Goal: Book appointment/travel/reservation

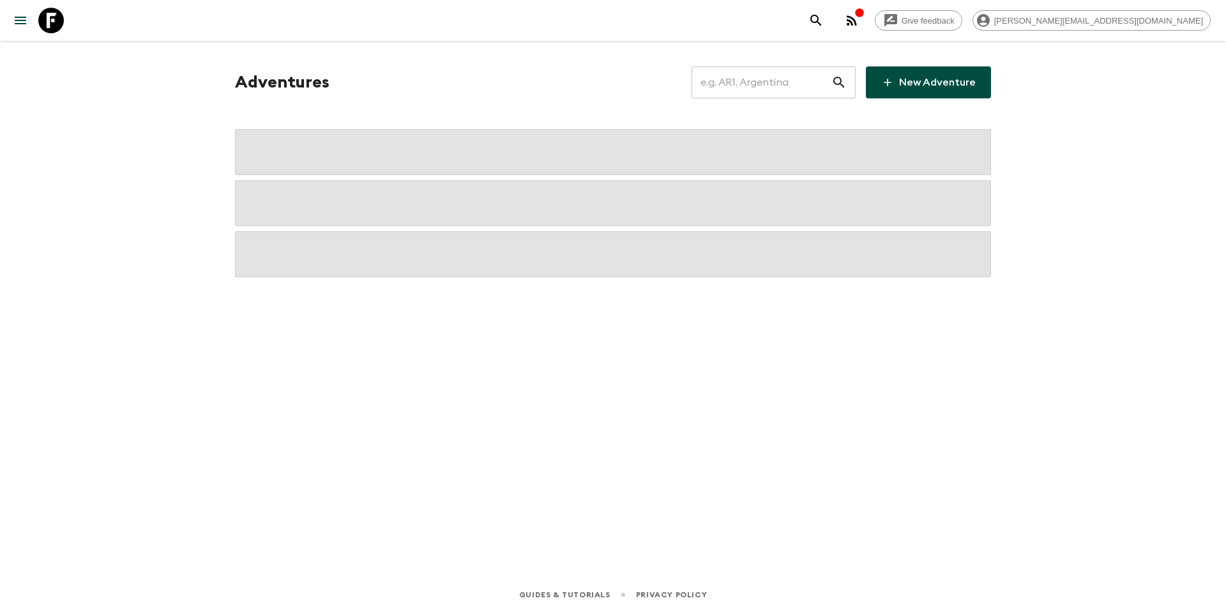
click at [757, 87] on input "text" at bounding box center [762, 82] width 140 height 36
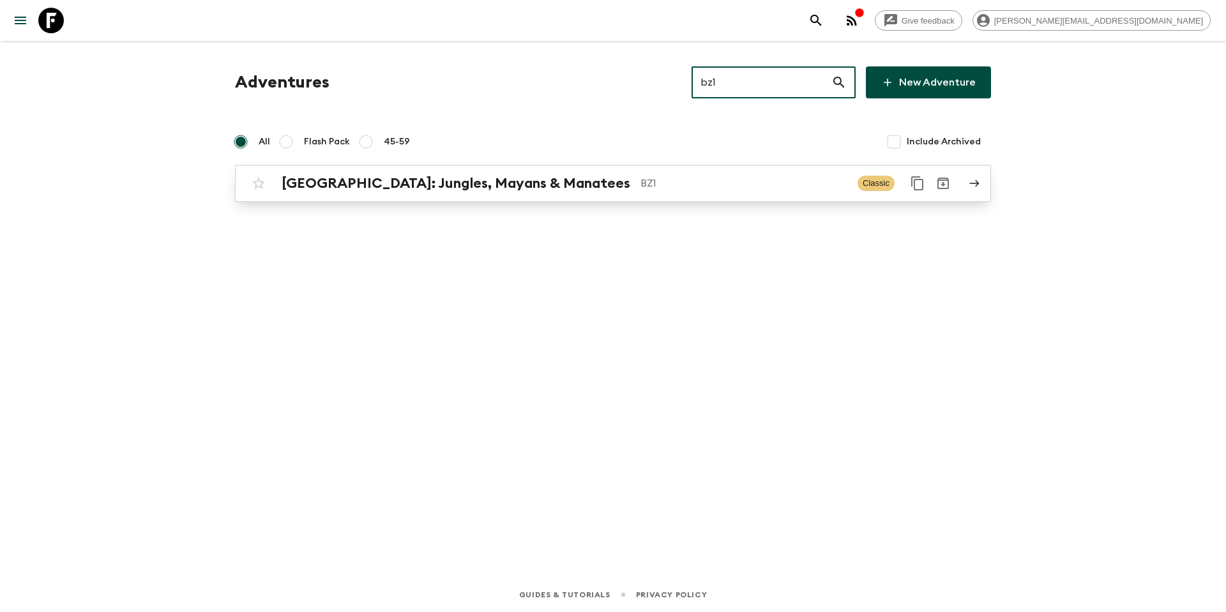
type input "bz1"
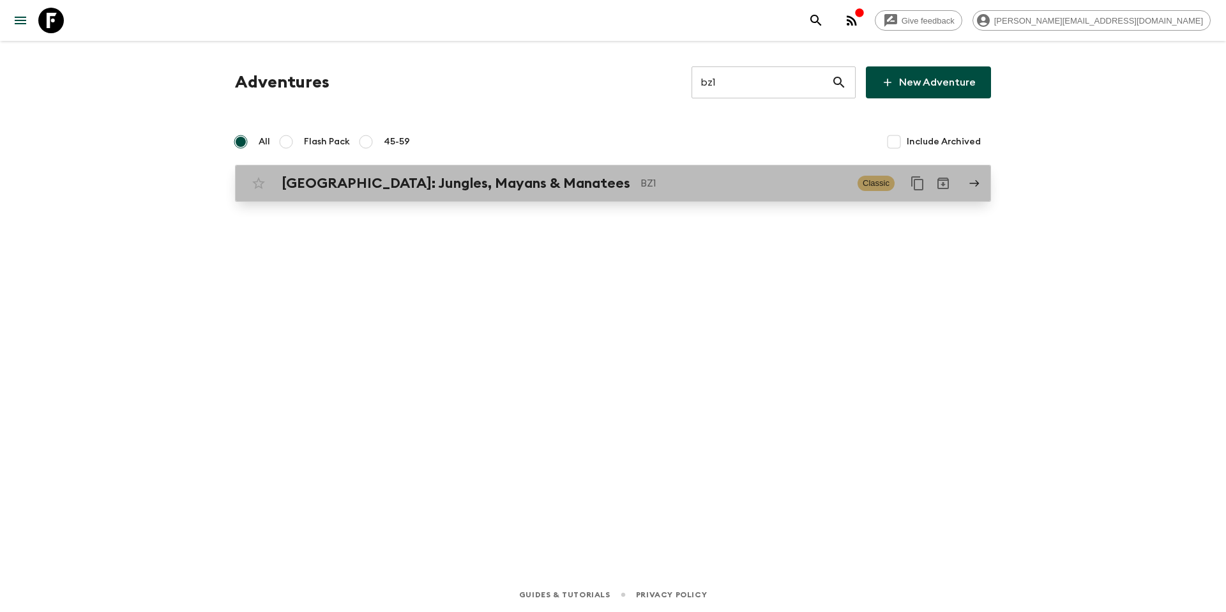
click at [500, 181] on h2 "[GEOGRAPHIC_DATA]: Jungles, Mayans & Manatees" at bounding box center [456, 183] width 349 height 17
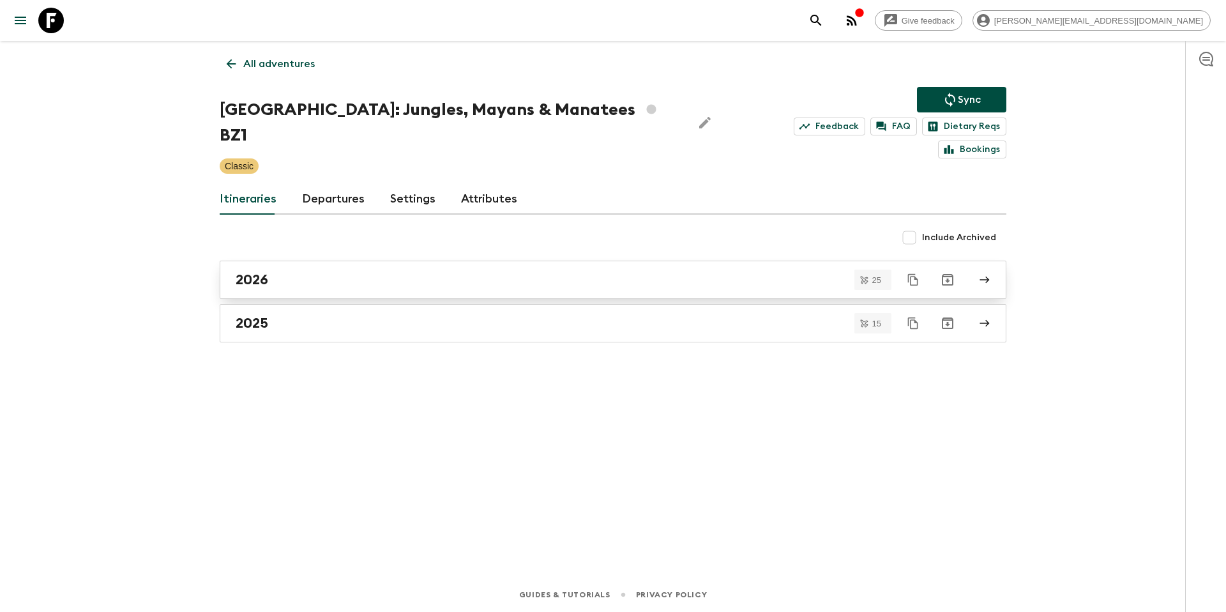
click at [304, 271] on div "2026" at bounding box center [601, 279] width 731 height 17
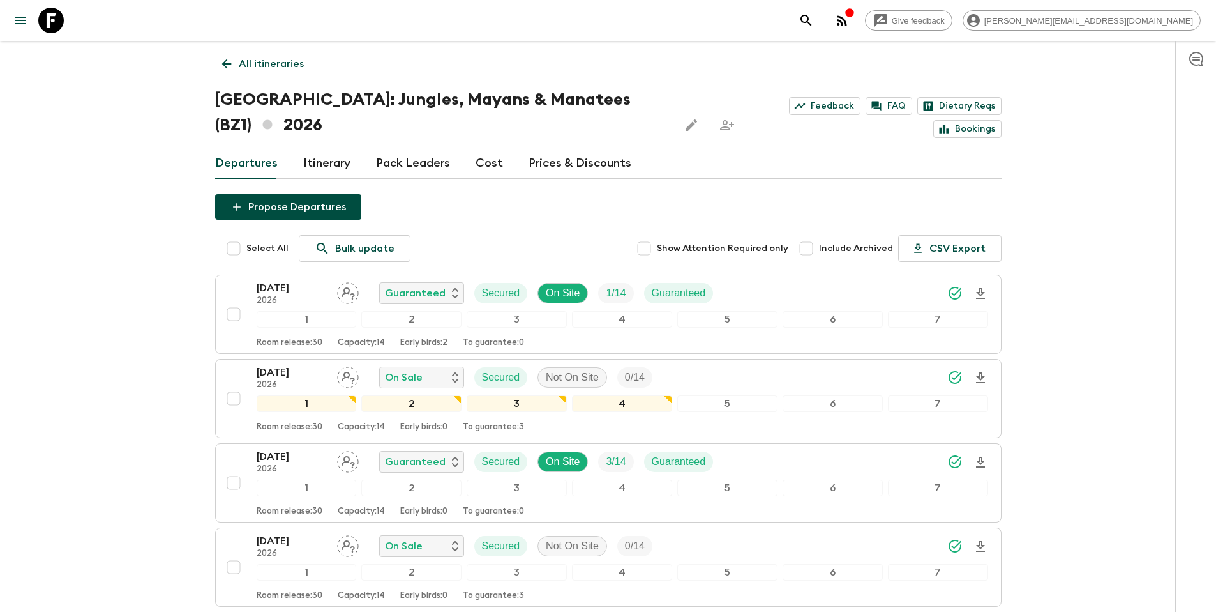
scroll to position [378, 0]
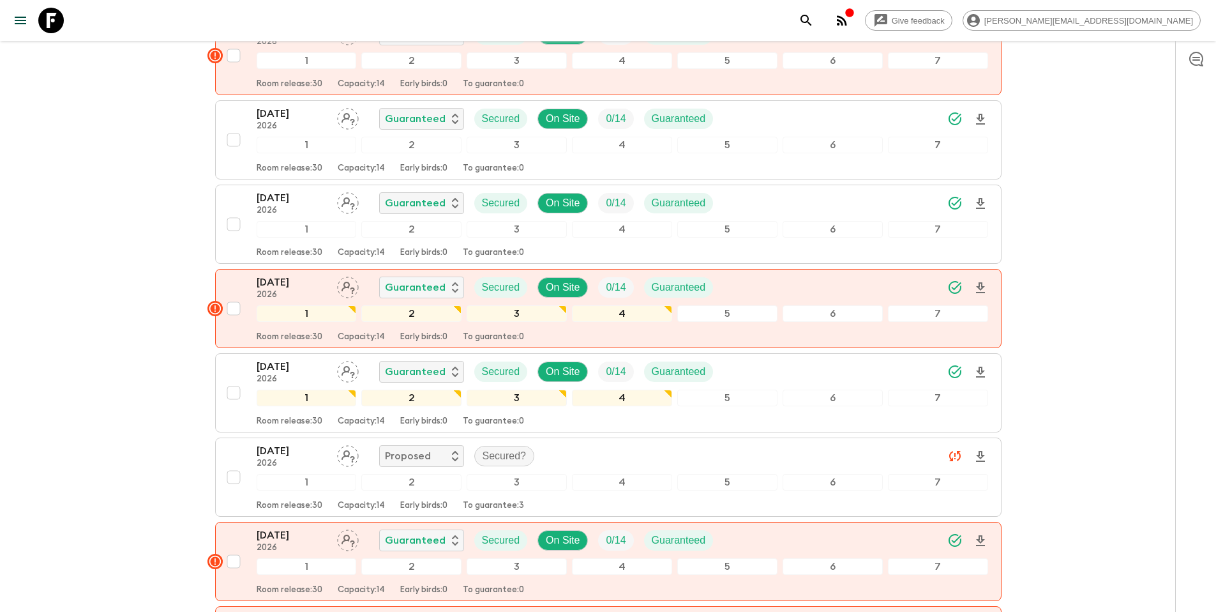
scroll to position [1856, 0]
